Goal: Check status

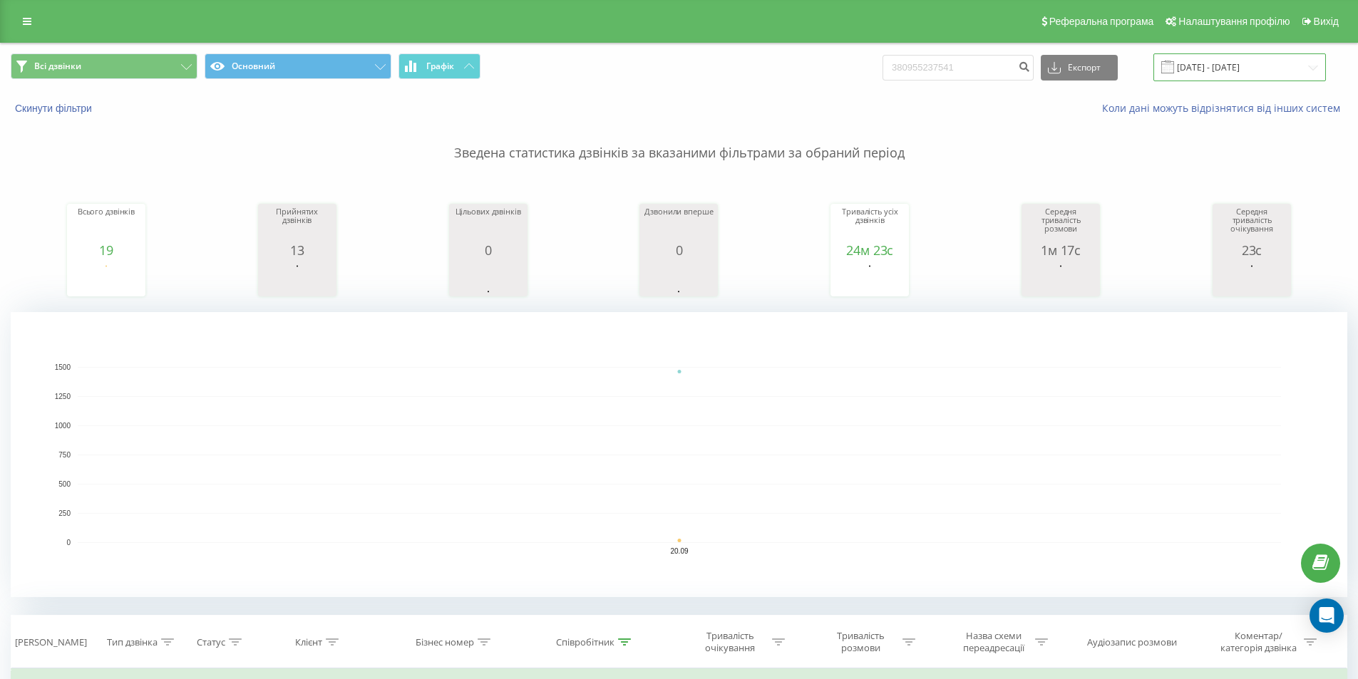
click at [1193, 58] on input "[DATE] - [DATE]" at bounding box center [1240, 67] width 173 height 28
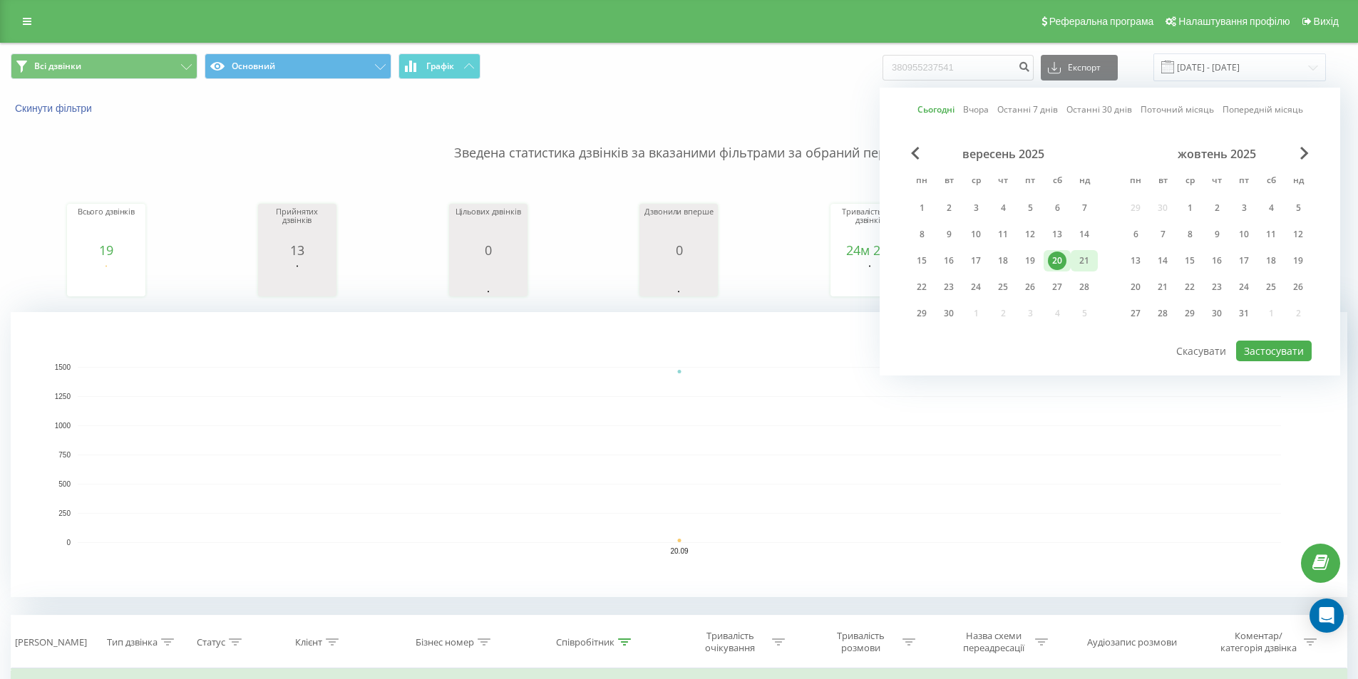
click at [1073, 257] on div "21" at bounding box center [1084, 260] width 27 height 21
click at [1293, 364] on div "Сьогодні Вчора Останні 7 днів Останні 30 днів Поточний місяць Попередній місяць…" at bounding box center [1110, 232] width 461 height 288
click at [1293, 354] on button "Застосувати" at bounding box center [1274, 351] width 76 height 21
type input "[DATE] - [DATE]"
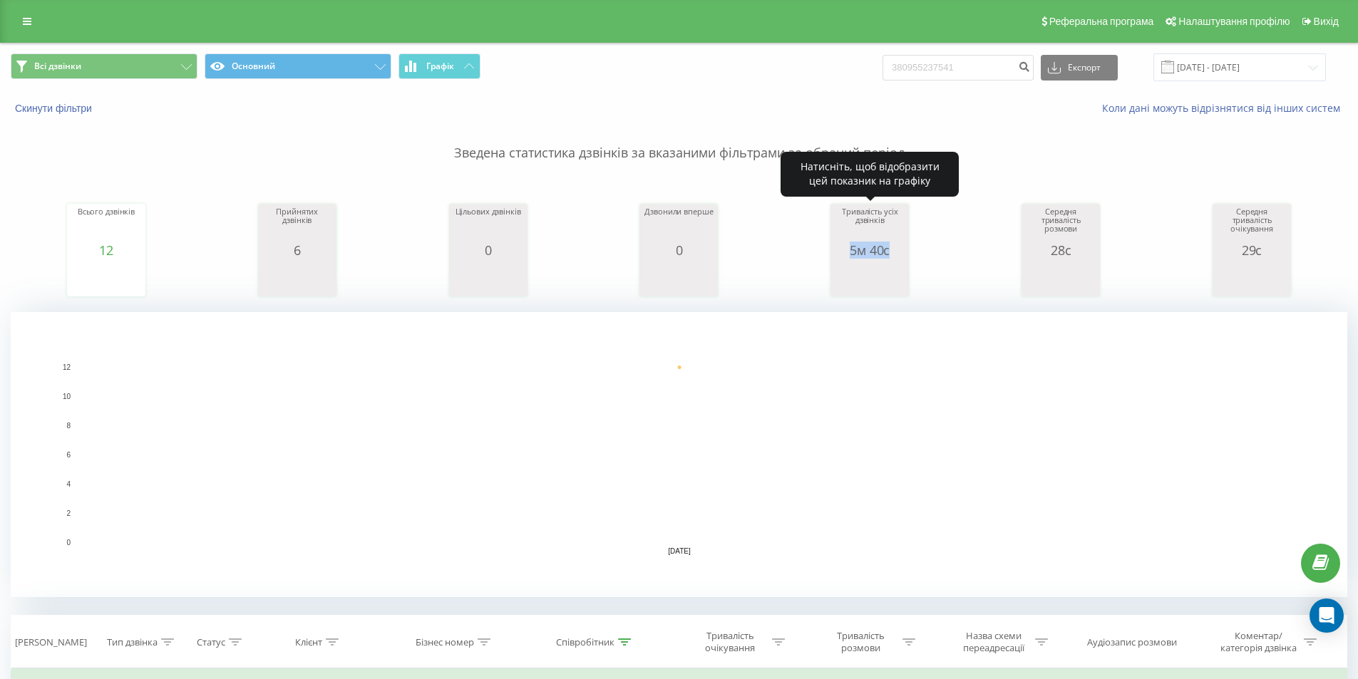
drag, startPoint x: 848, startPoint y: 255, endPoint x: 935, endPoint y: 249, distance: 87.2
click at [935, 249] on div "Всього дзвінків 12 date totalCalls [DATE] [PHONE_NUMBER][DATE] Прийнятих дзвінк…" at bounding box center [679, 236] width 1337 height 123
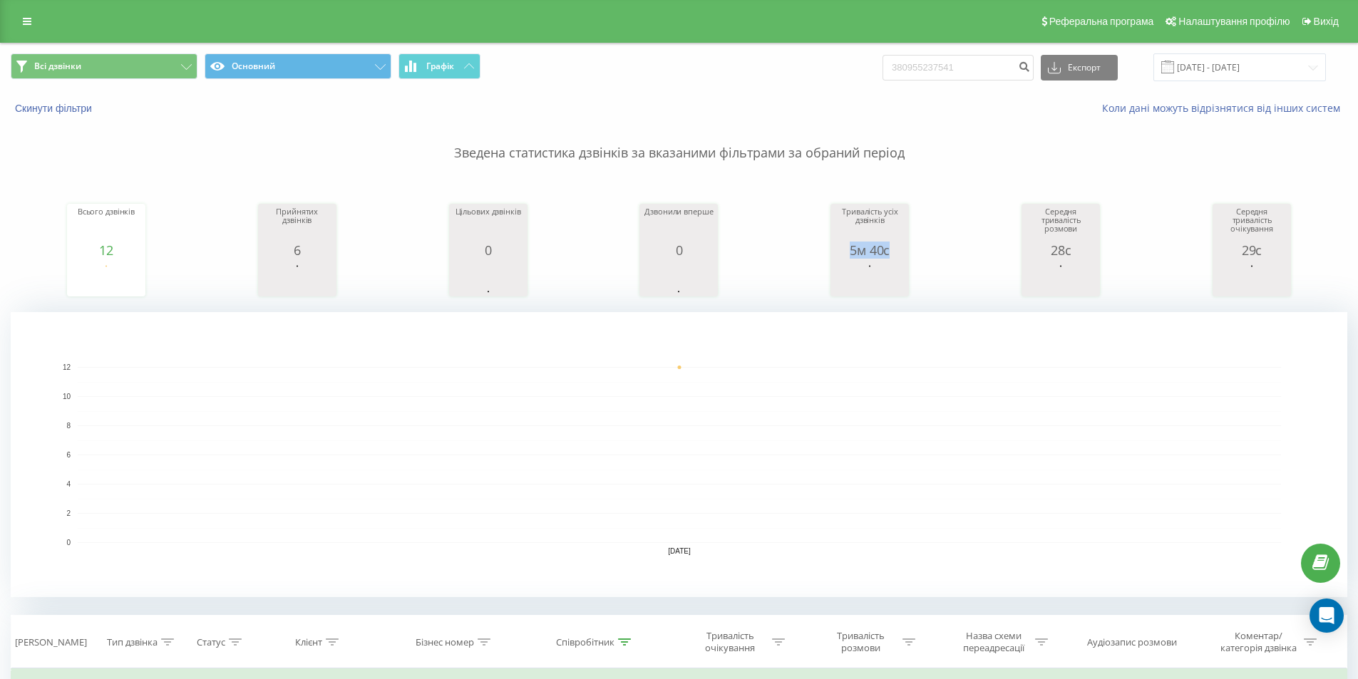
copy div "5м 40с"
